Goal: Navigation & Orientation: Find specific page/section

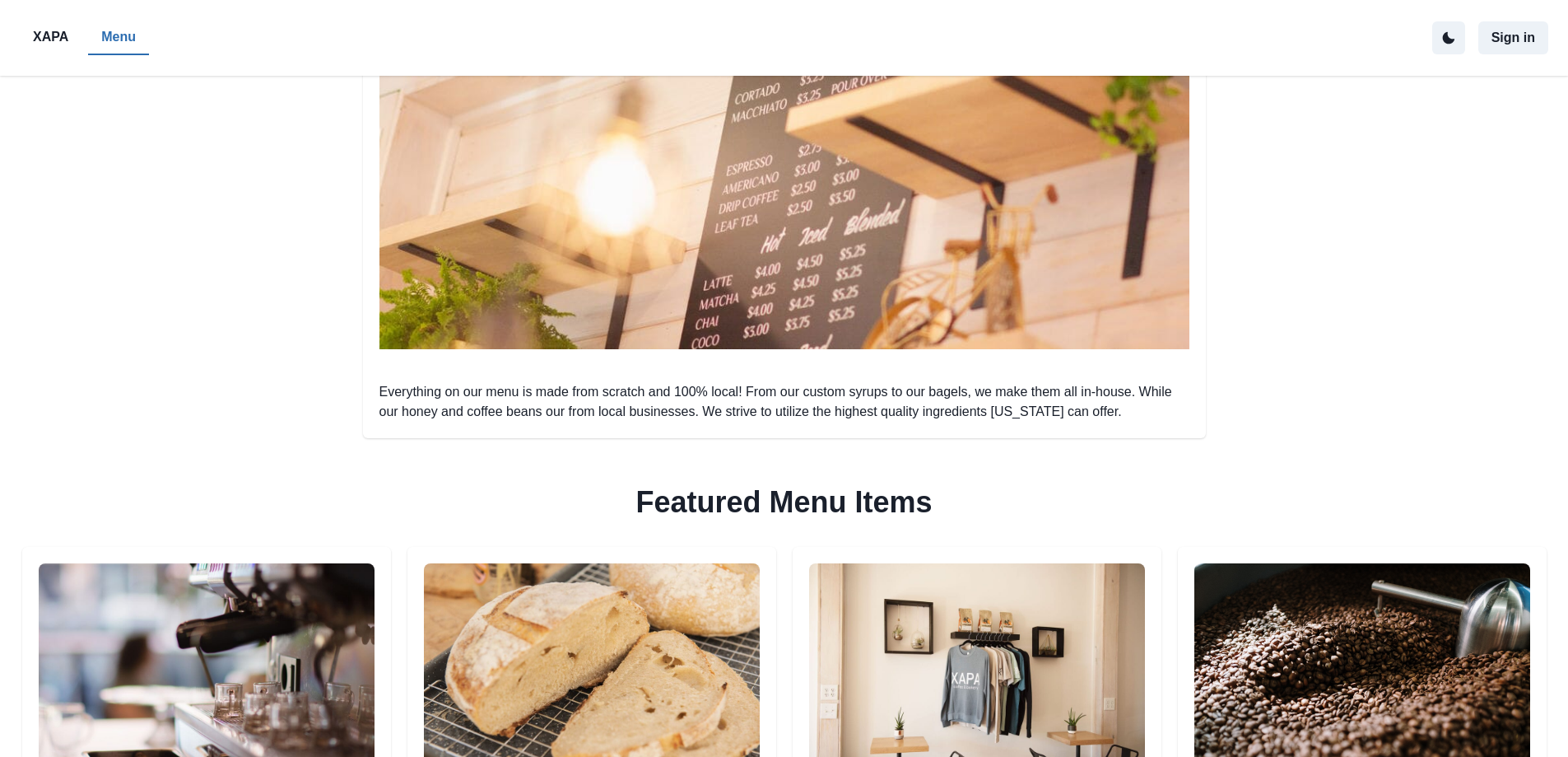
scroll to position [532, 0]
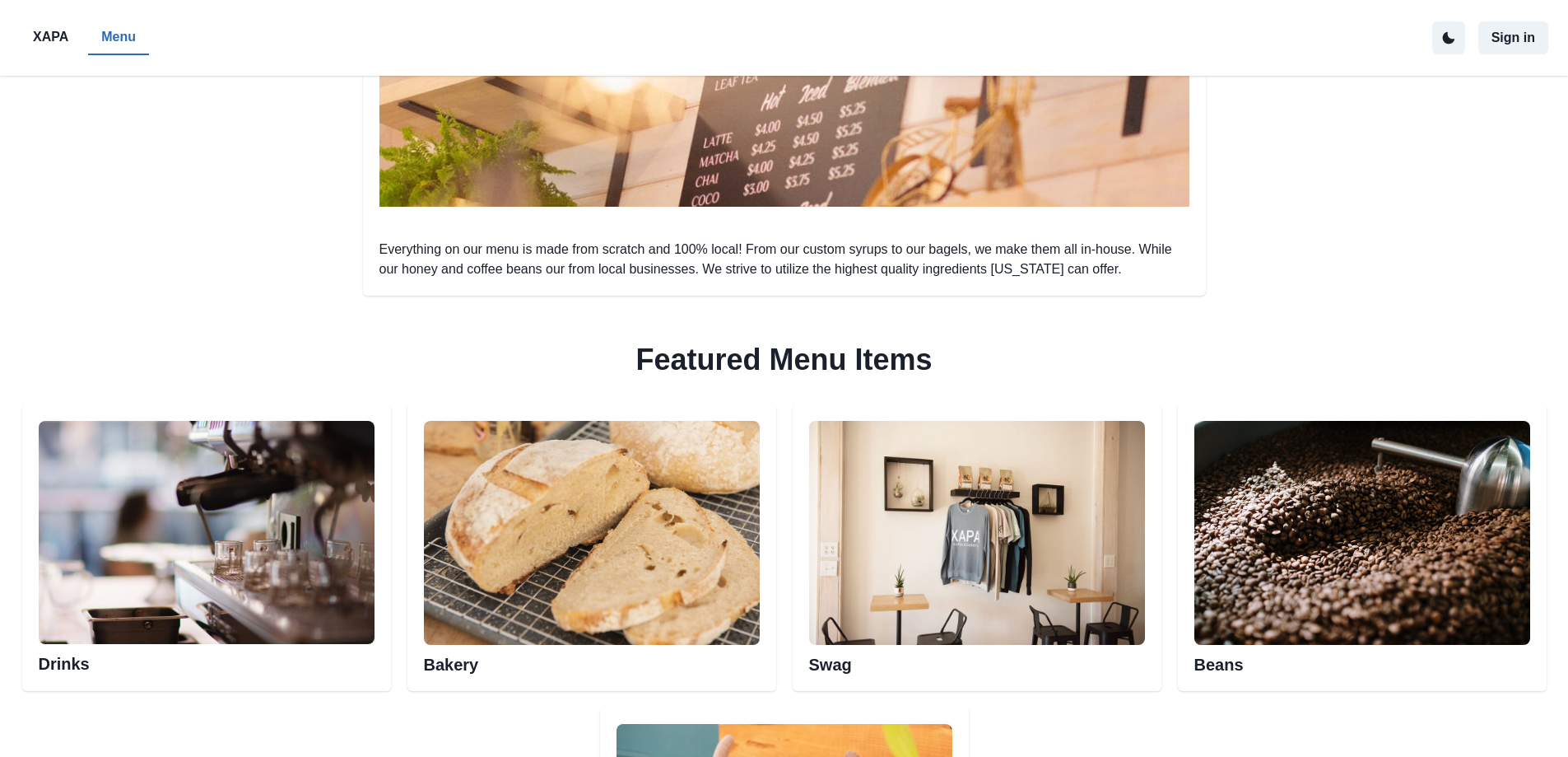
click at [241, 569] on img at bounding box center [206, 532] width 335 height 224
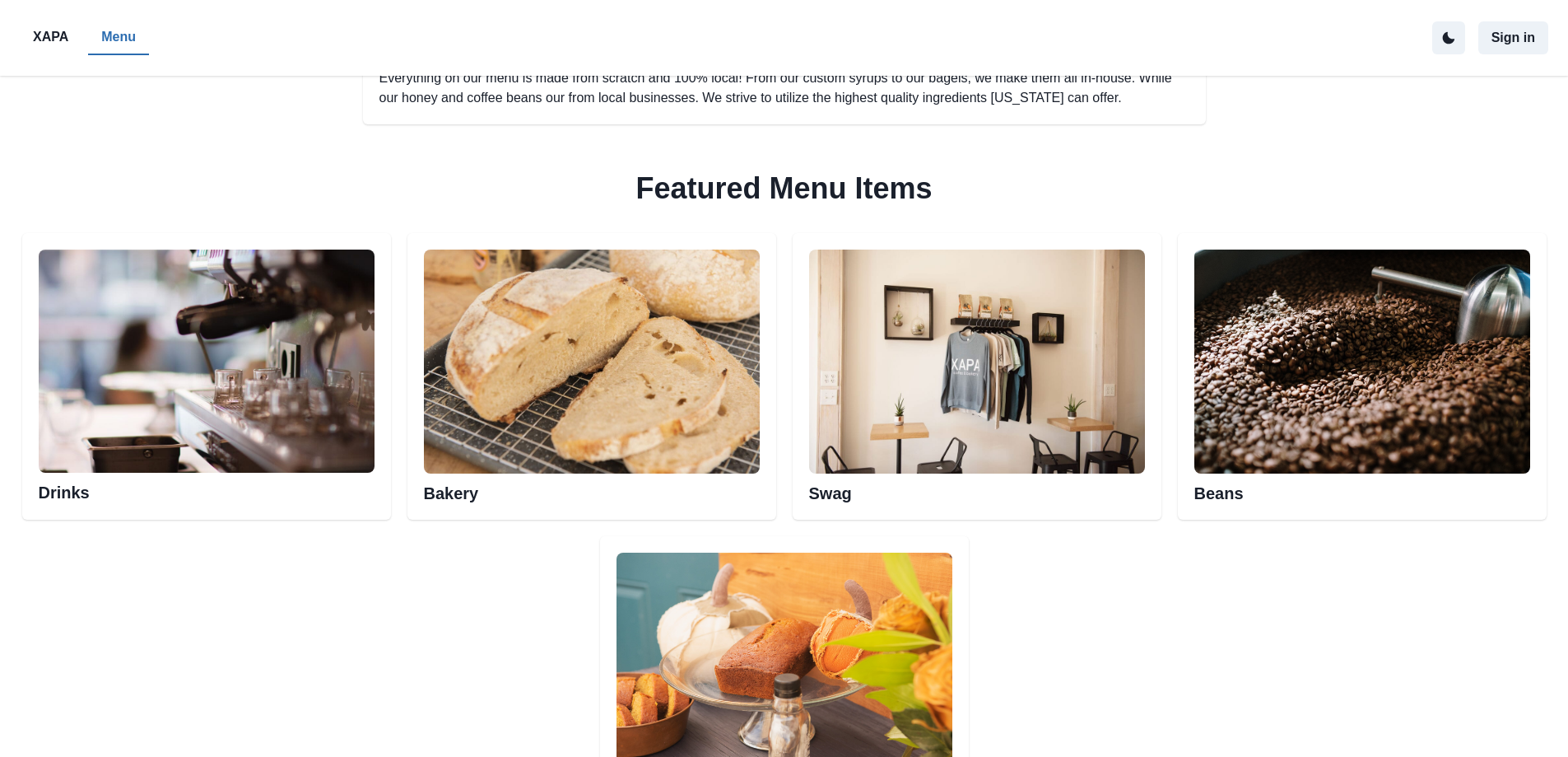
scroll to position [861, 0]
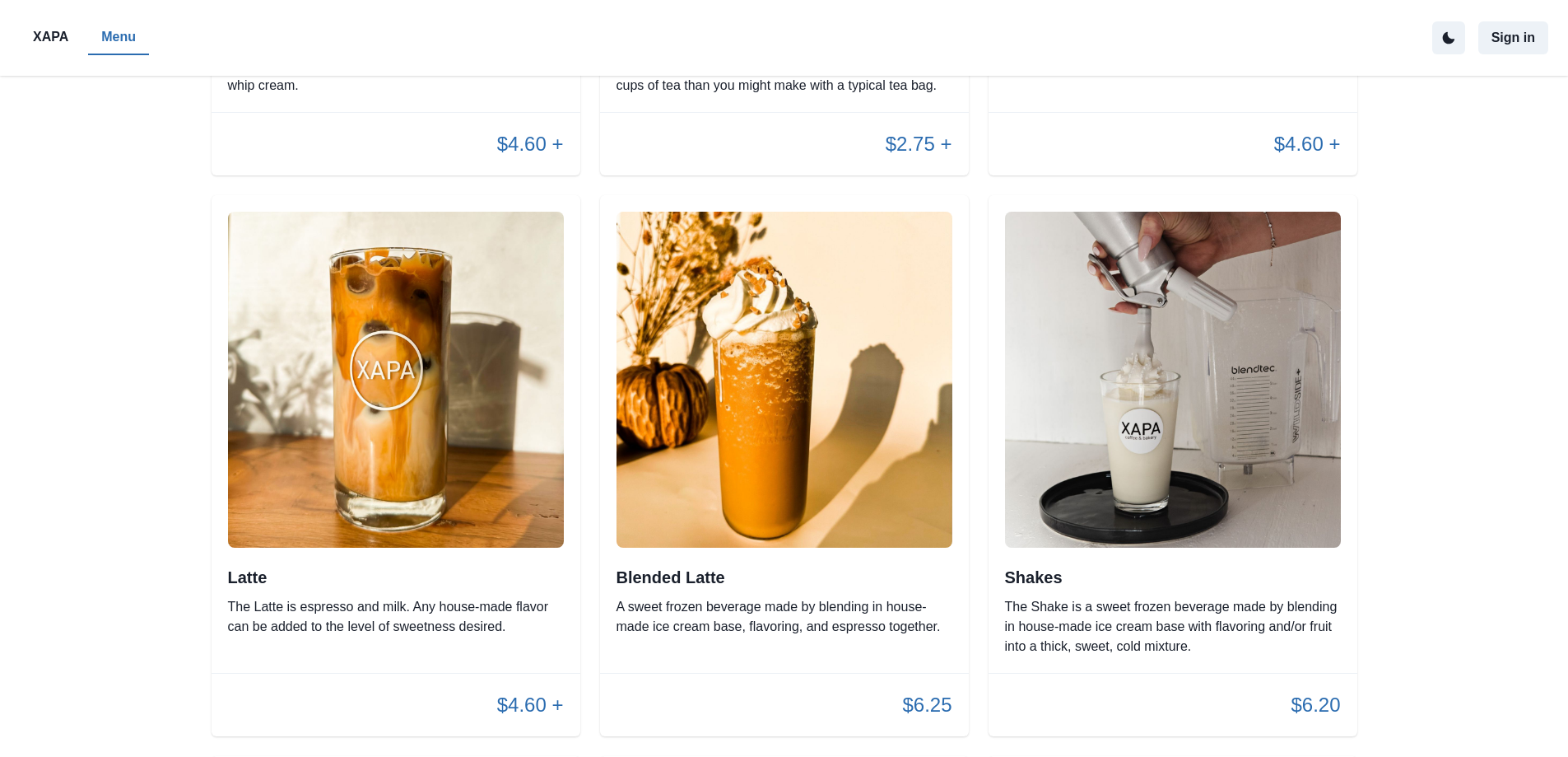
scroll to position [1729, 0]
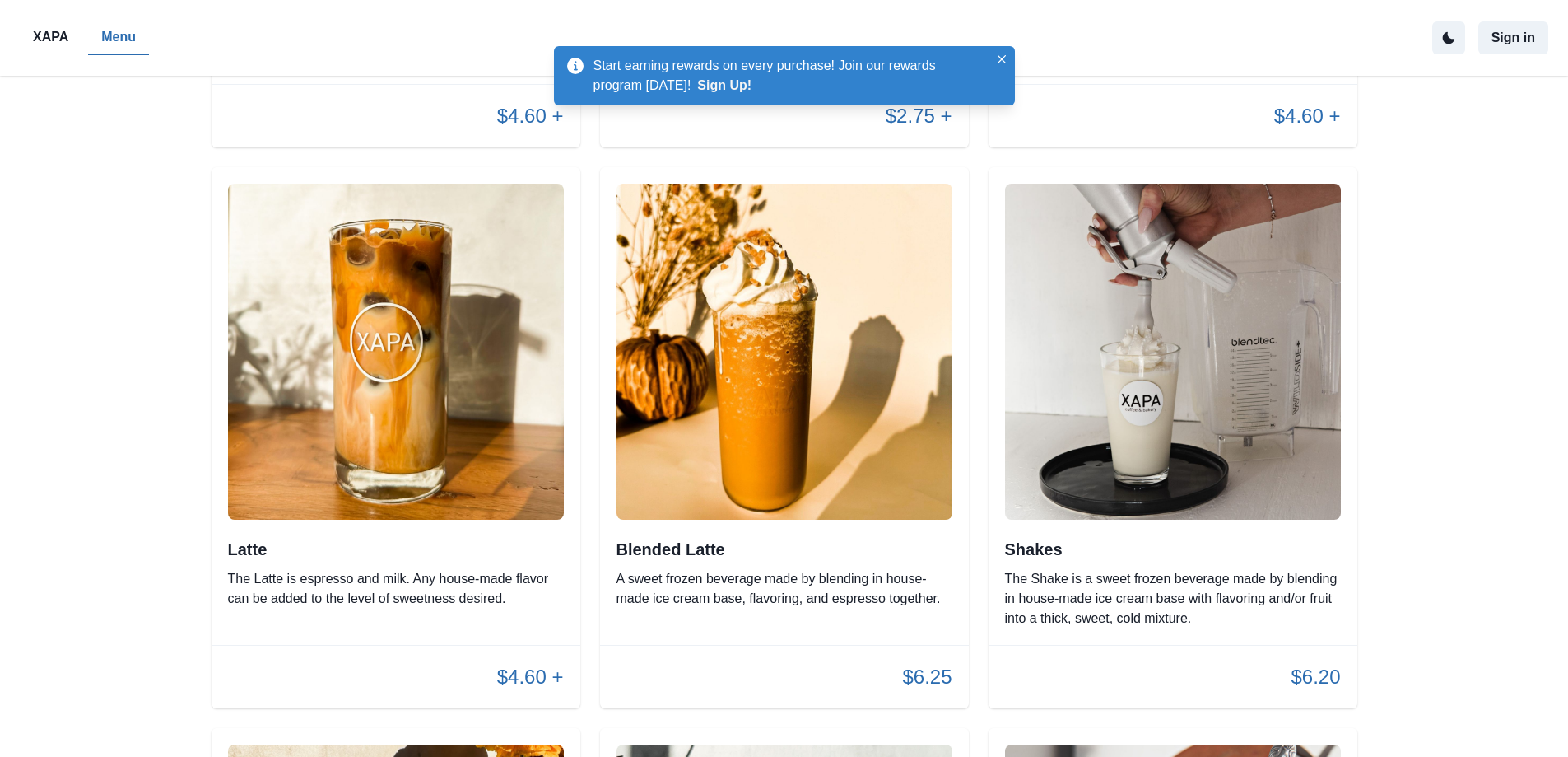
click at [788, 360] on img at bounding box center [784, 351] width 335 height 336
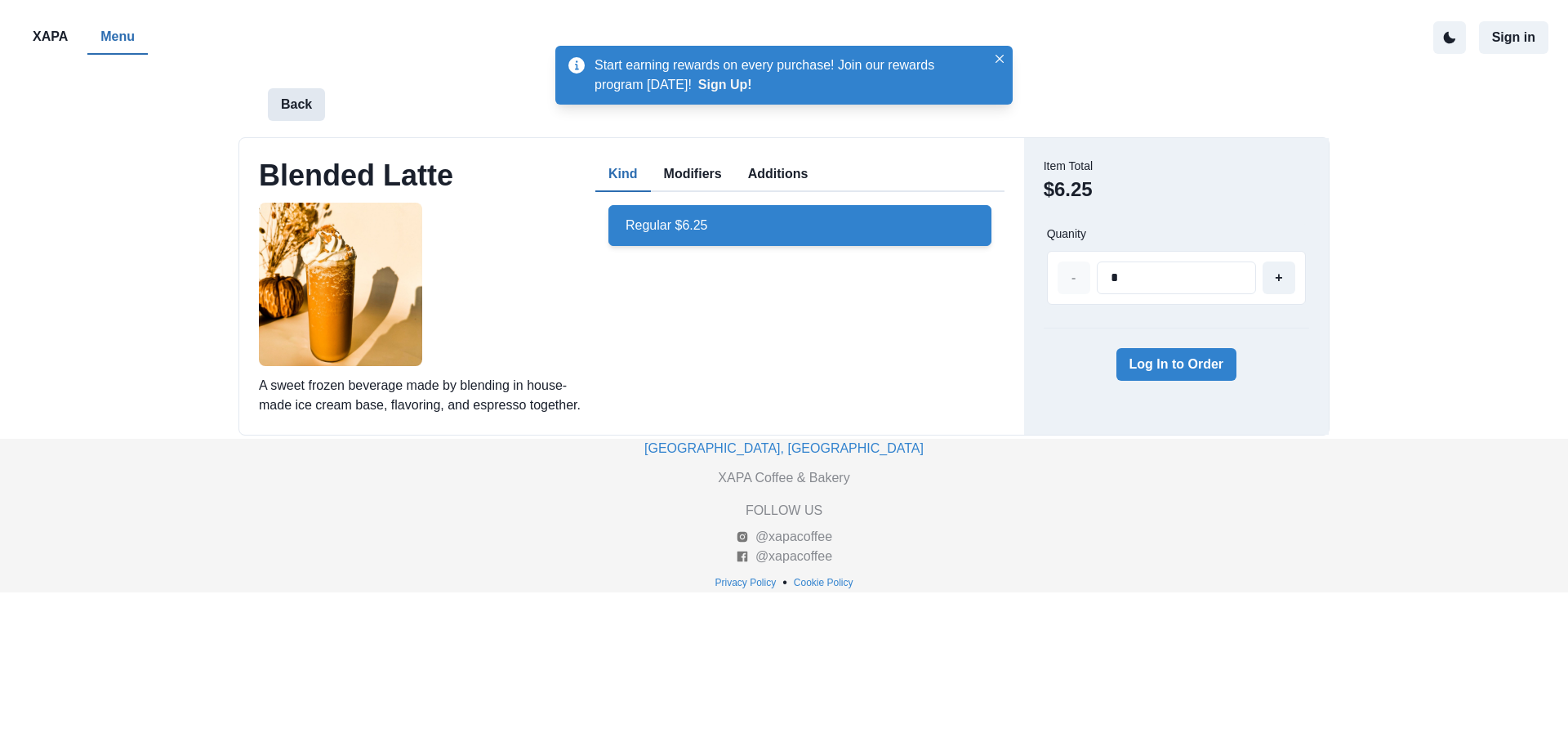
click at [290, 102] on button "Back" at bounding box center [296, 104] width 58 height 33
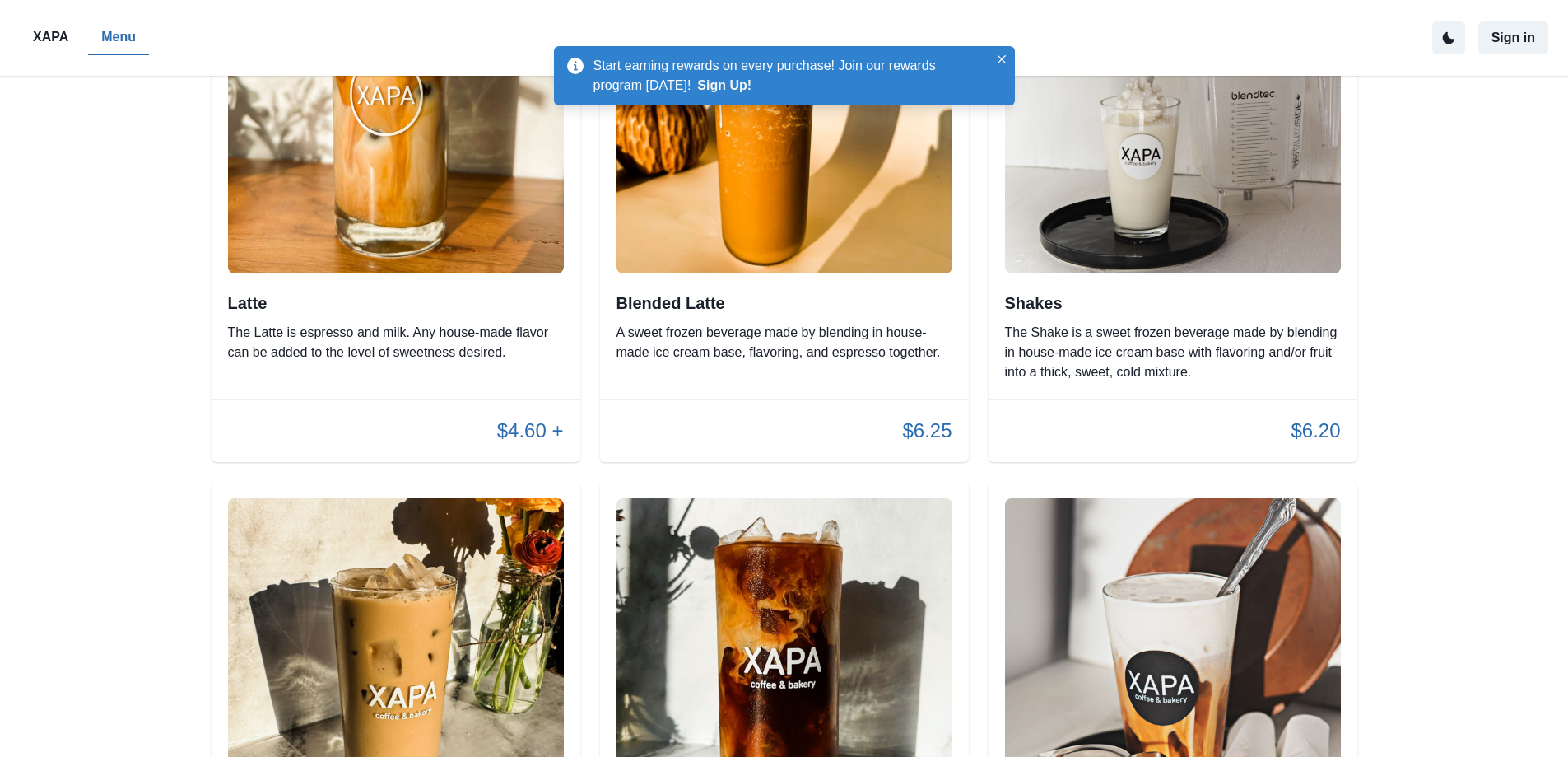
scroll to position [1973, 0]
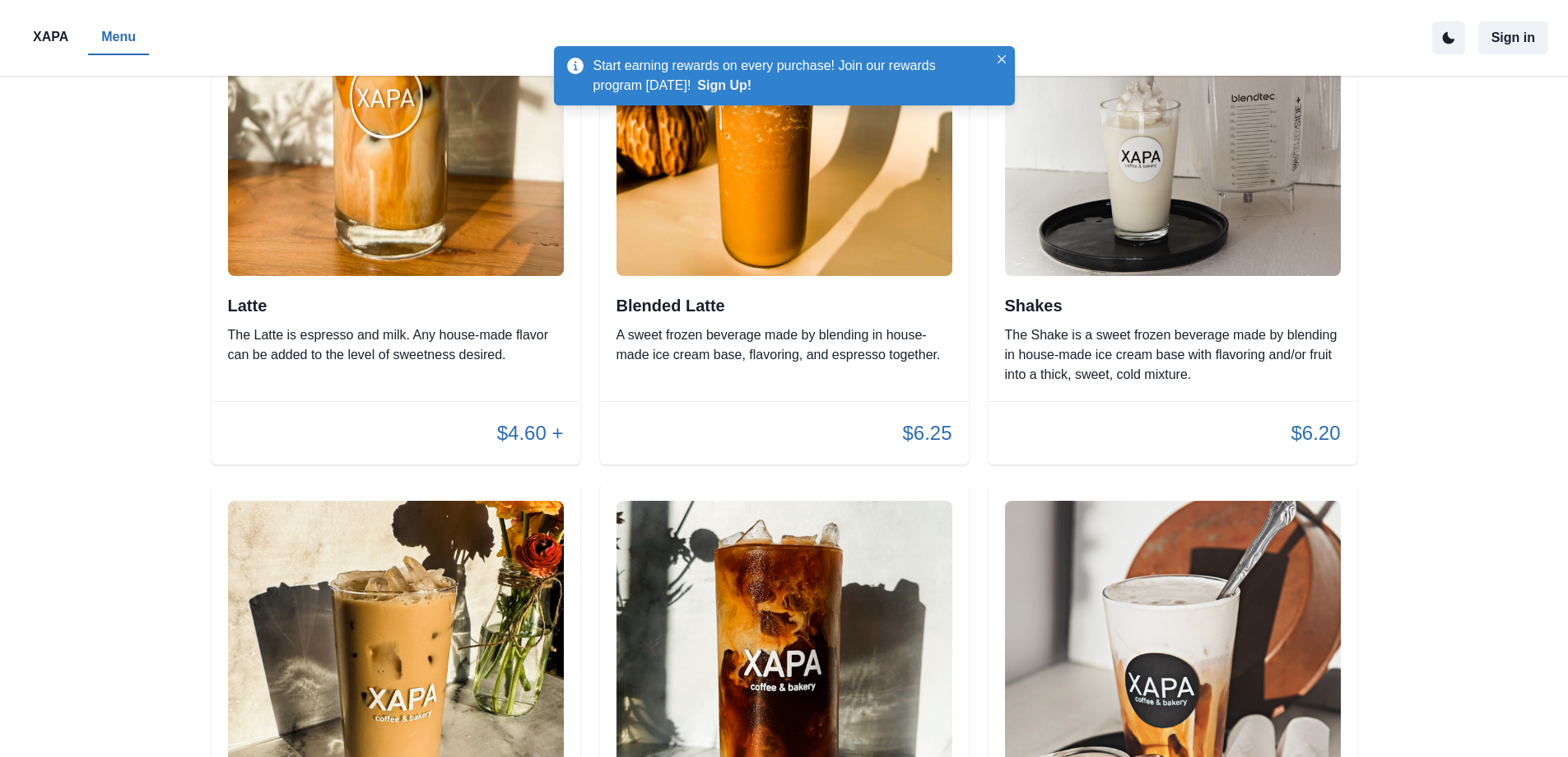
click at [393, 241] on img at bounding box center [395, 108] width 335 height 336
